Goal: Entertainment & Leisure: Consume media (video, audio)

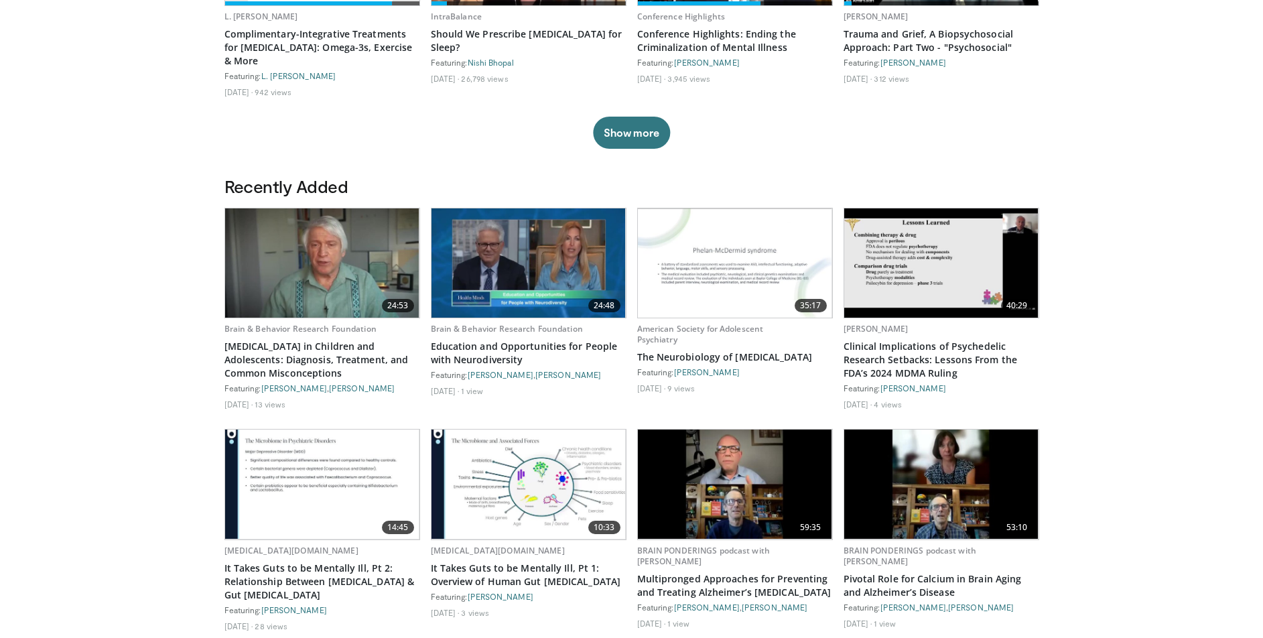
scroll to position [555, 0]
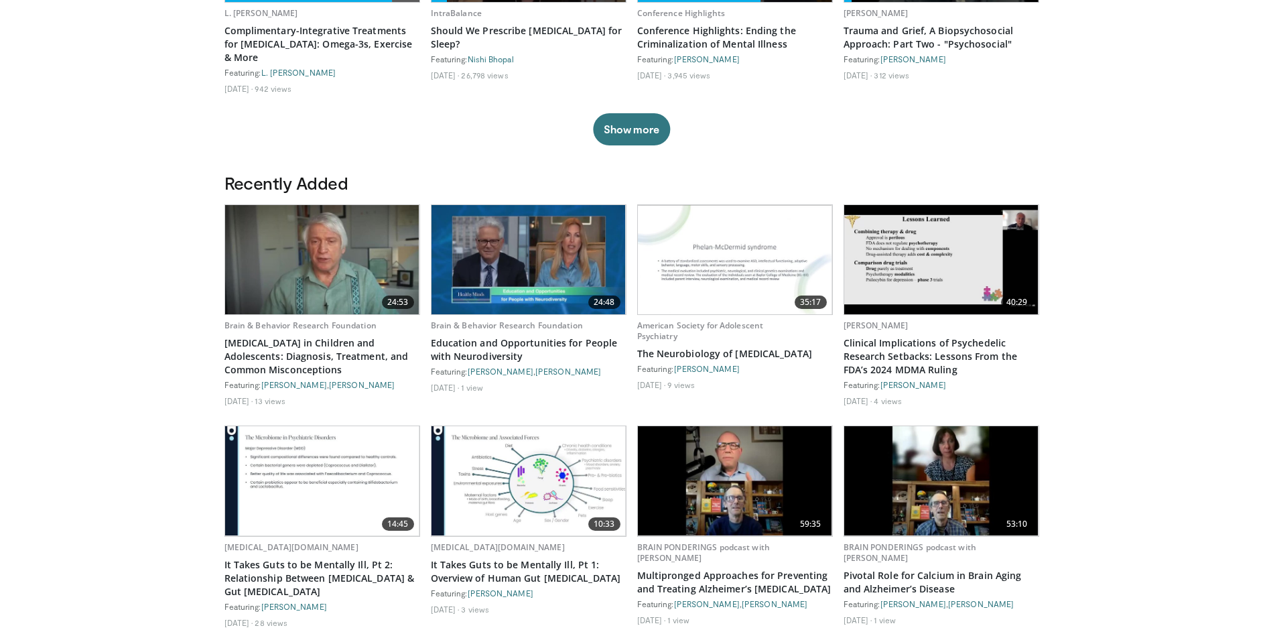
click at [320, 249] on img at bounding box center [322, 259] width 194 height 109
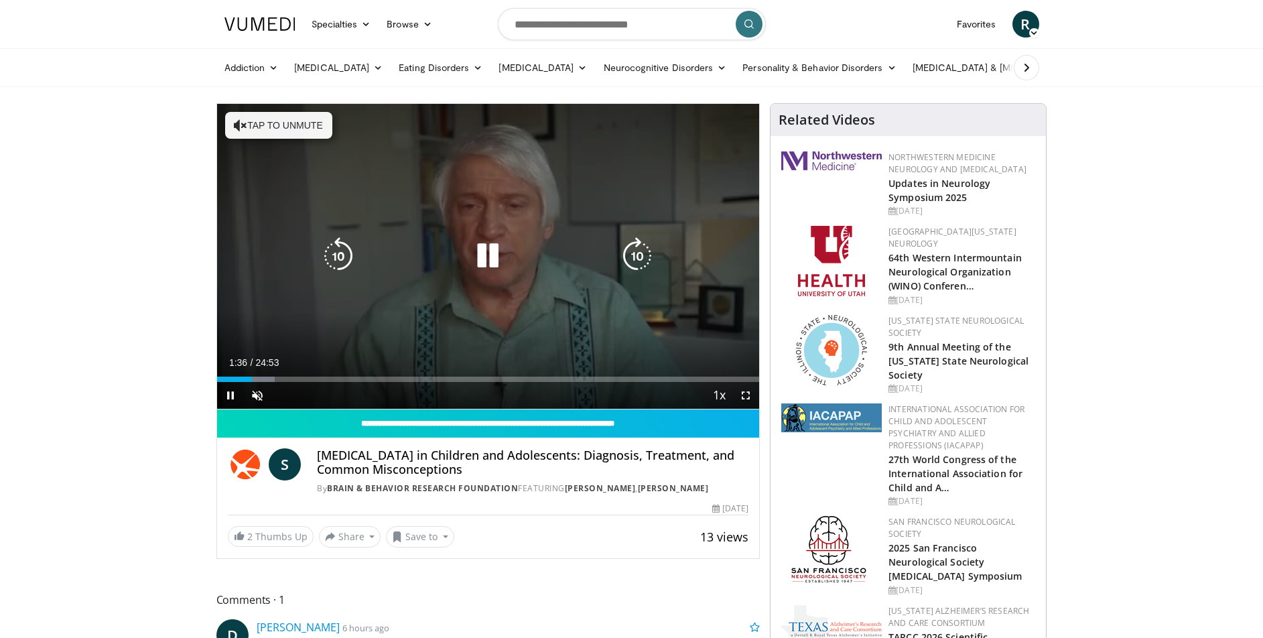
click at [489, 261] on icon "Video Player" at bounding box center [488, 256] width 38 height 38
click at [311, 134] on button "Tap to unmute" at bounding box center [278, 125] width 107 height 27
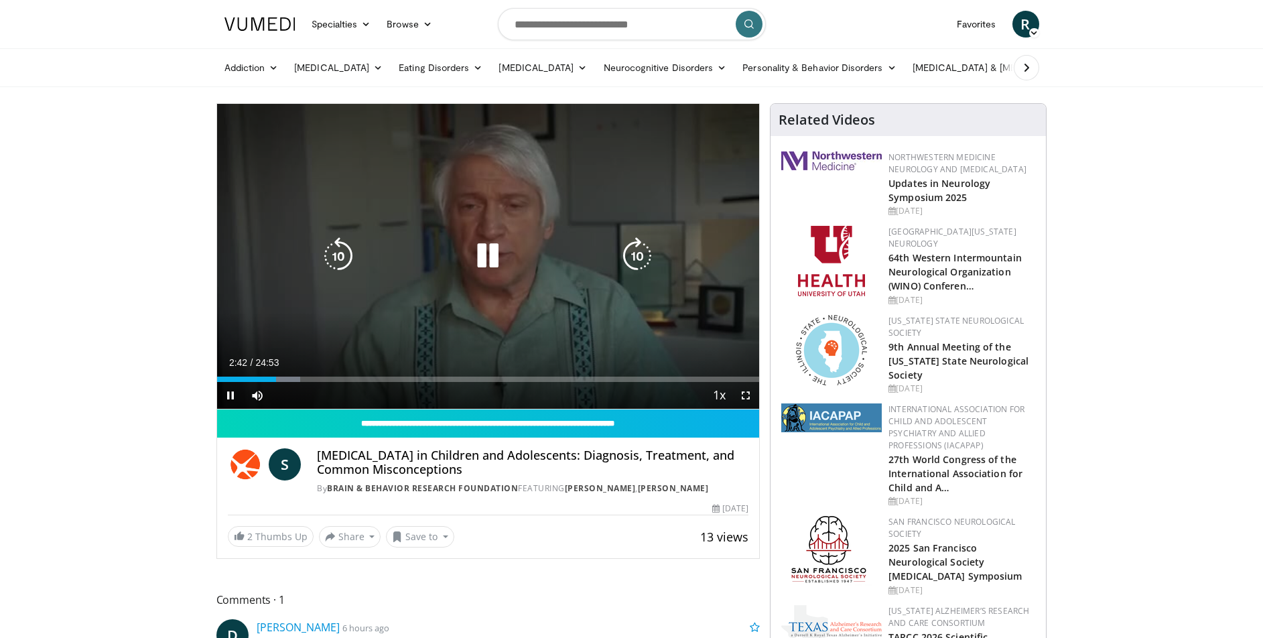
drag, startPoint x: 497, startPoint y: 295, endPoint x: 474, endPoint y: 309, distance: 26.4
click at [497, 296] on div "10 seconds Tap to unmute" at bounding box center [488, 256] width 543 height 305
